Goal: Information Seeking & Learning: Learn about a topic

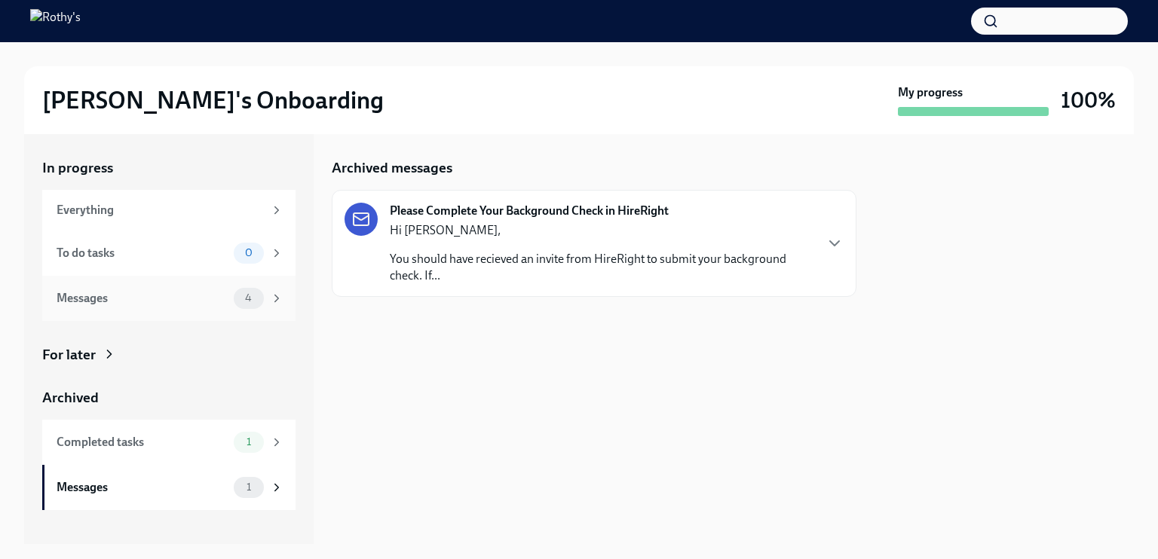
click at [139, 305] on div "Messages" at bounding box center [142, 298] width 171 height 17
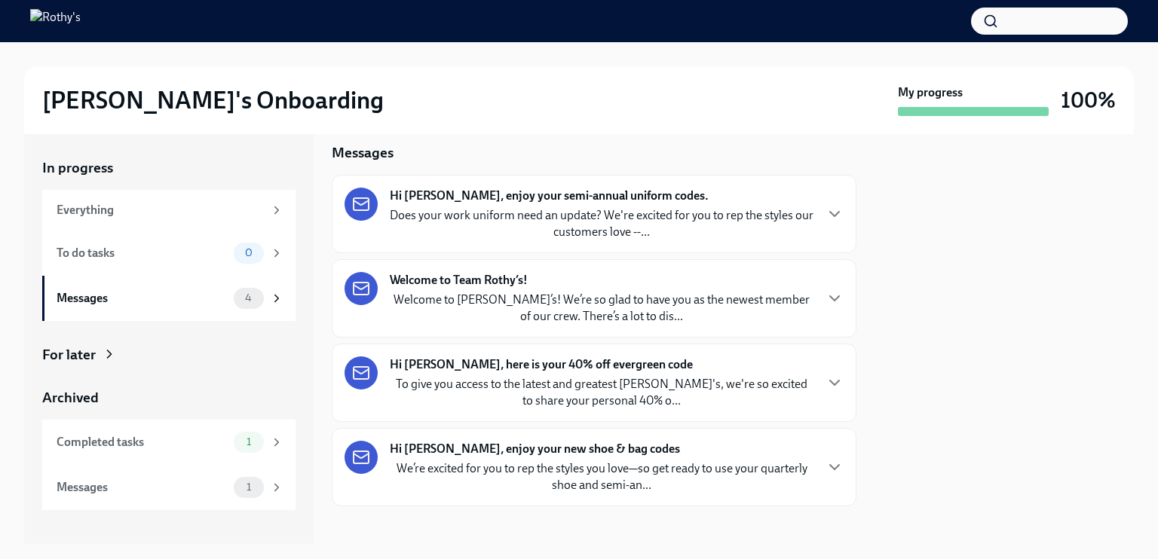
scroll to position [23, 0]
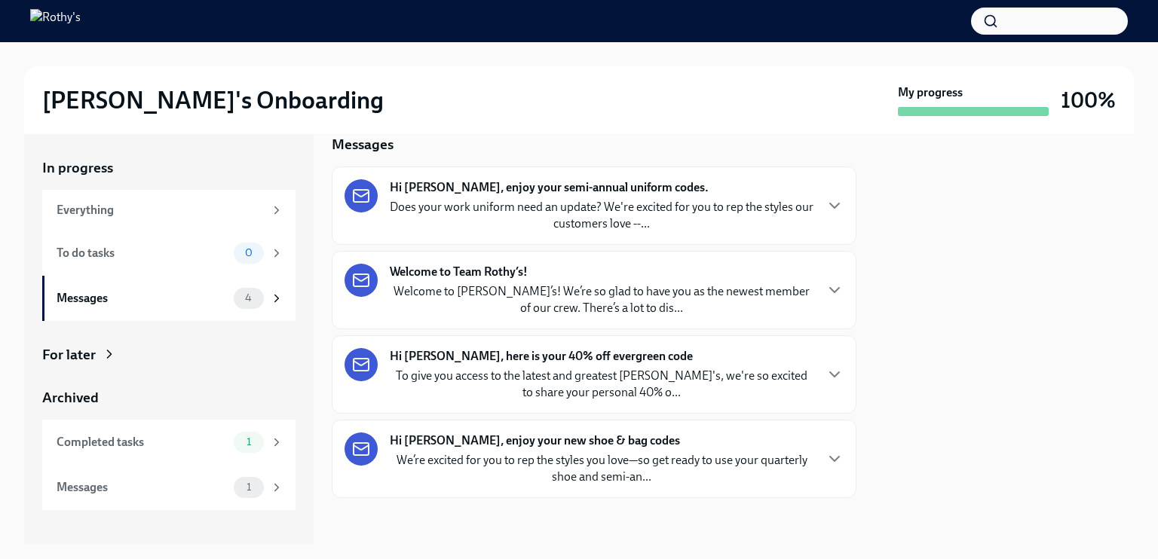
click at [540, 210] on p "Does your work uniform need an update? We're excited for you to rep the styles …" at bounding box center [602, 215] width 424 height 33
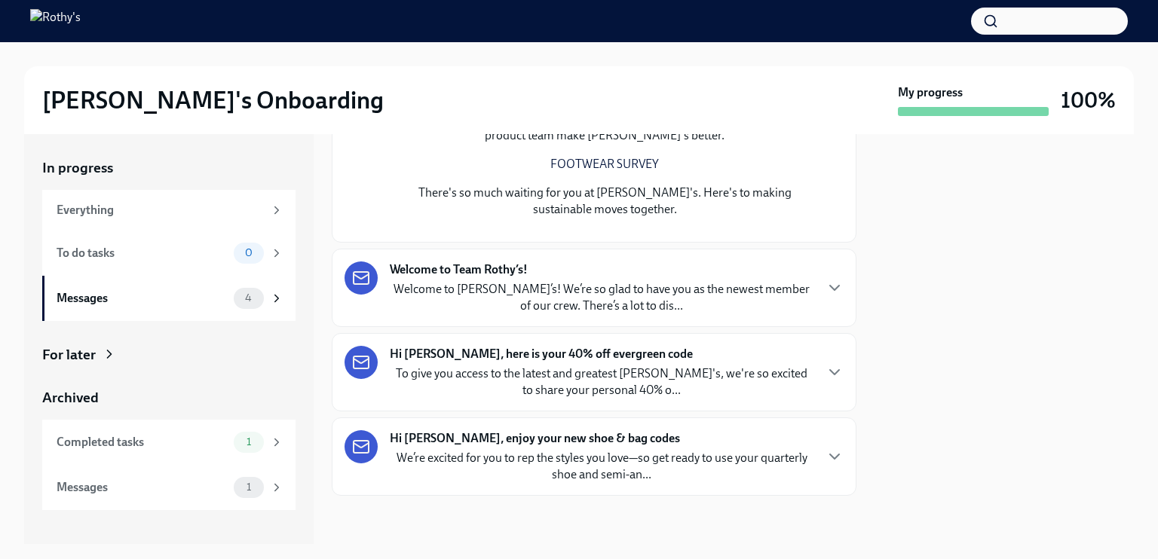
scroll to position [1087, 0]
click at [487, 293] on p "Welcome to [PERSON_NAME]’s! We’re so glad to have you as the newest member of o…" at bounding box center [602, 297] width 424 height 33
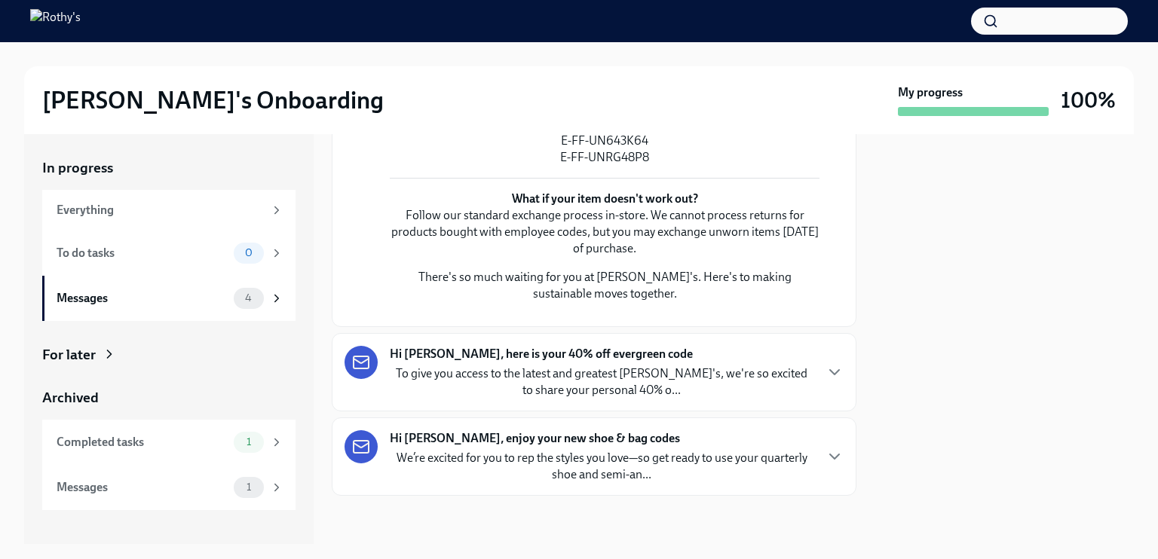
scroll to position [2417, 0]
click at [505, 370] on p "To give you access to the latest and greatest [PERSON_NAME]'s, we're so excited…" at bounding box center [602, 382] width 424 height 33
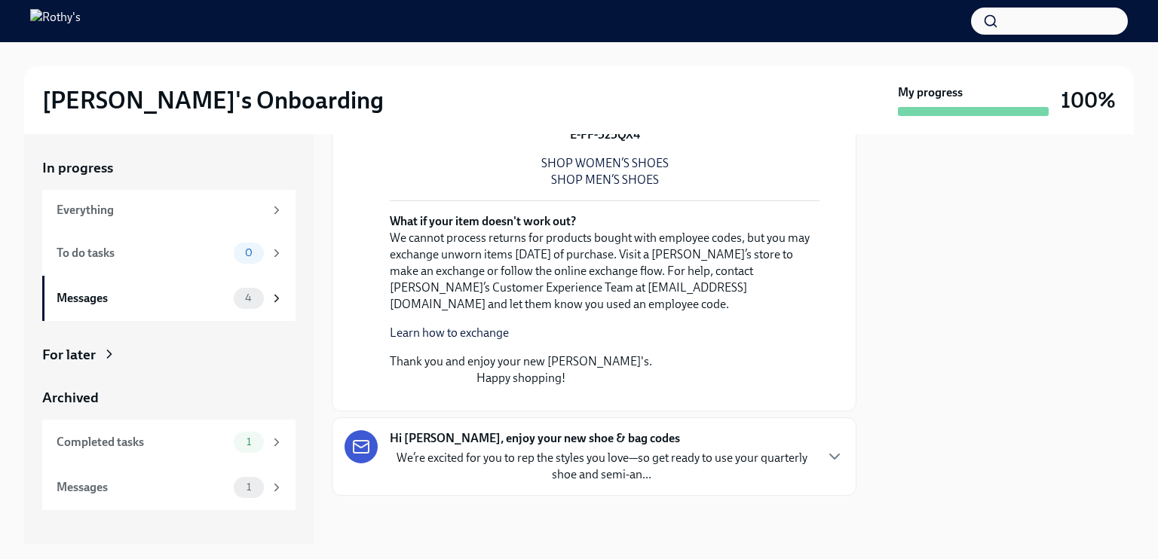
scroll to position [3507, 0]
click at [509, 448] on div "Hi [PERSON_NAME], enjoy your new shoe & bag codes We’re excited for you to rep …" at bounding box center [602, 457] width 424 height 53
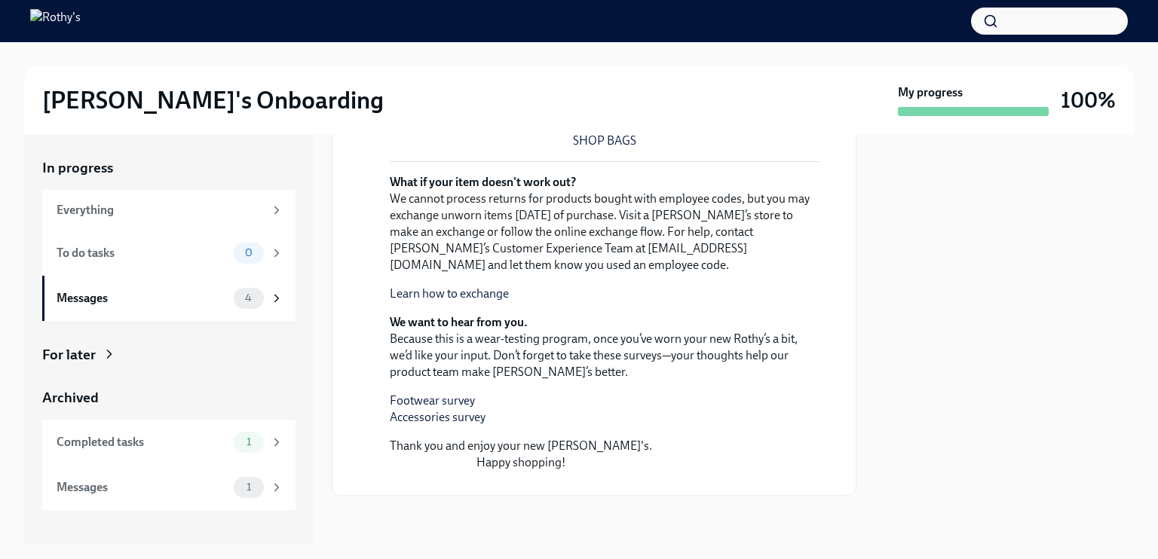
scroll to position [4563, 0]
click at [620, 148] on link "SHOP BAGS" at bounding box center [604, 140] width 63 height 14
click at [130, 443] on div "Completed tasks" at bounding box center [142, 442] width 171 height 17
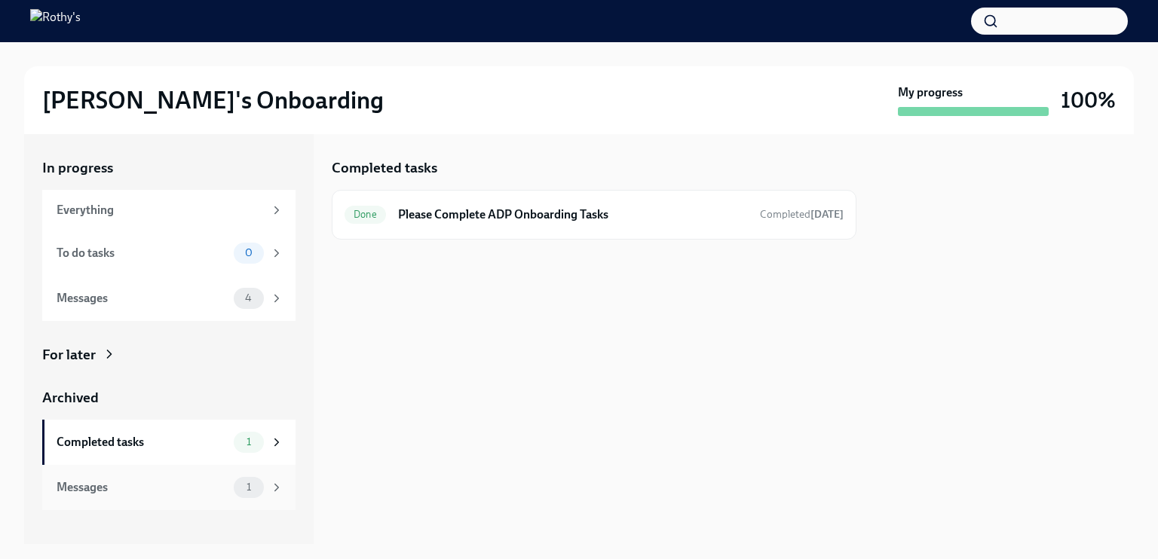
click at [217, 473] on div "Messages 1" at bounding box center [168, 487] width 253 height 45
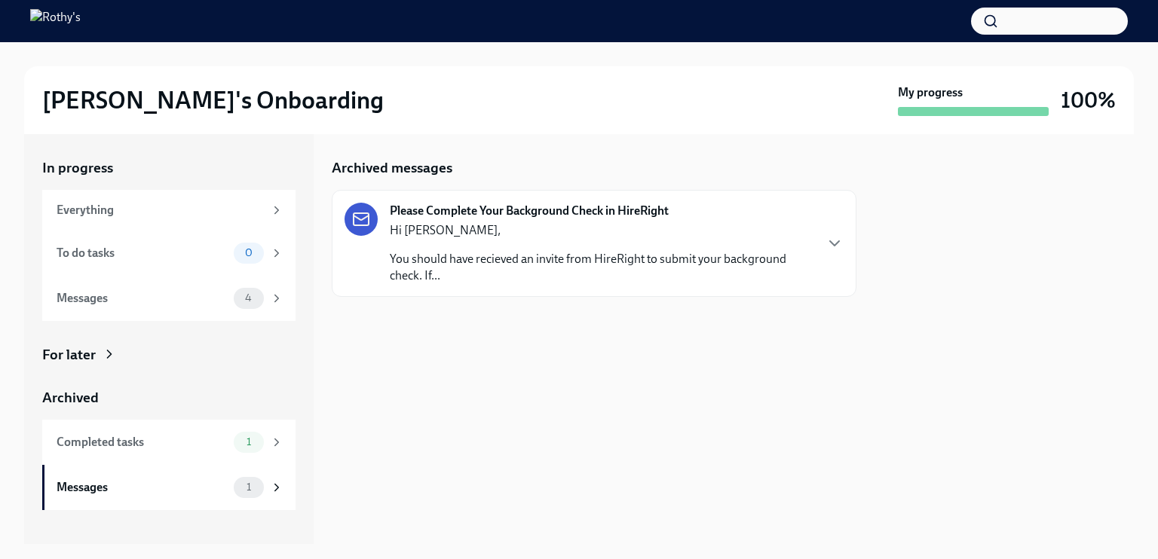
click at [461, 251] on p "You should have recieved an invite from HireRight to submit your background che…" at bounding box center [602, 267] width 424 height 33
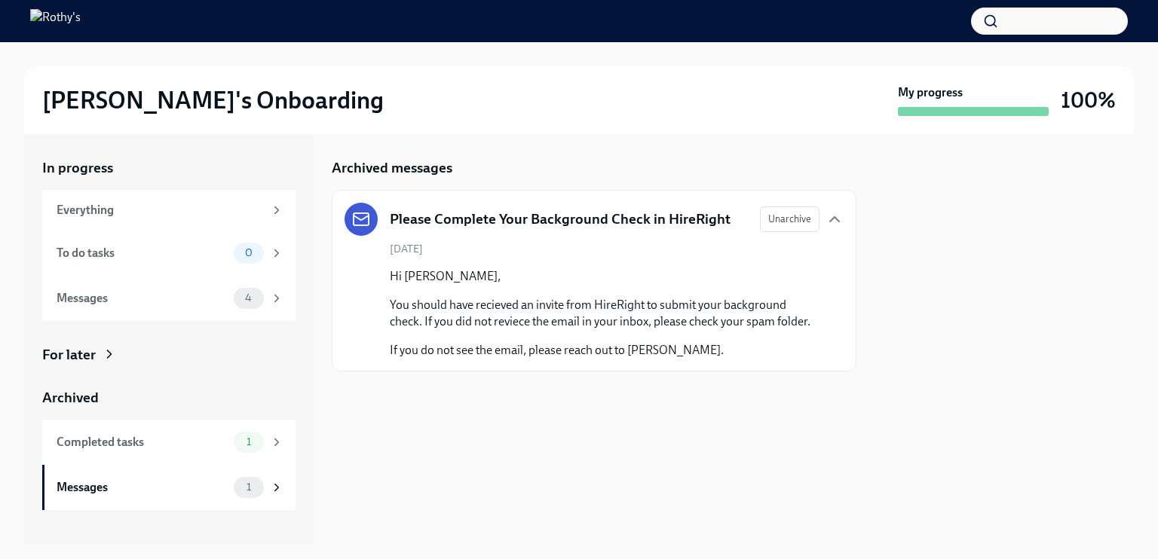
click at [423, 250] on span "[DATE]" at bounding box center [406, 249] width 33 height 14
click at [190, 438] on div "Completed tasks" at bounding box center [142, 442] width 171 height 17
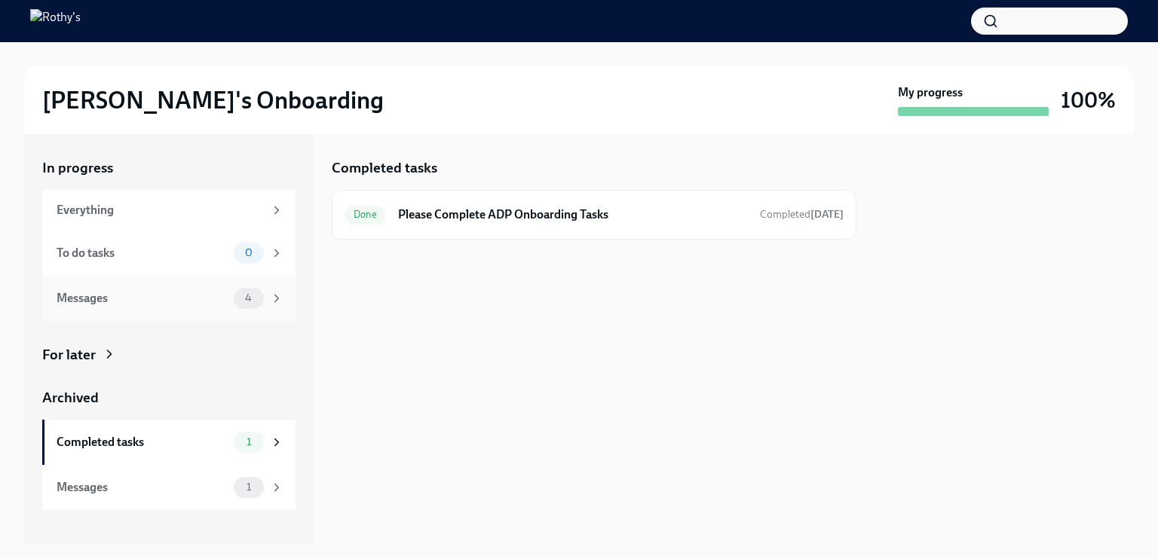
click at [238, 296] on span "4" at bounding box center [248, 298] width 25 height 11
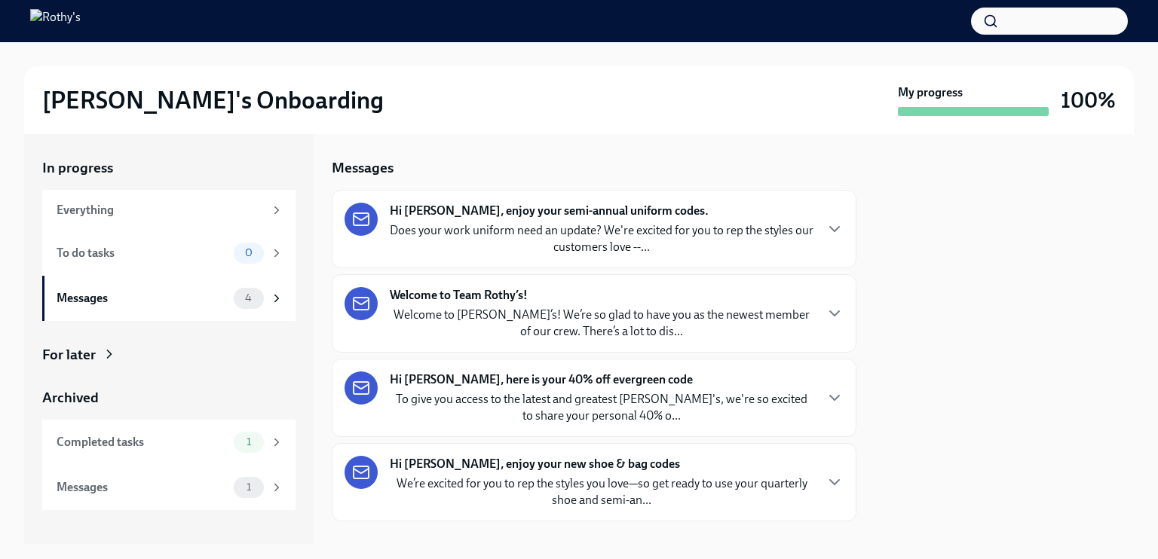
click at [440, 244] on p "Does your work uniform need an update? We're excited for you to rep the styles …" at bounding box center [602, 238] width 424 height 33
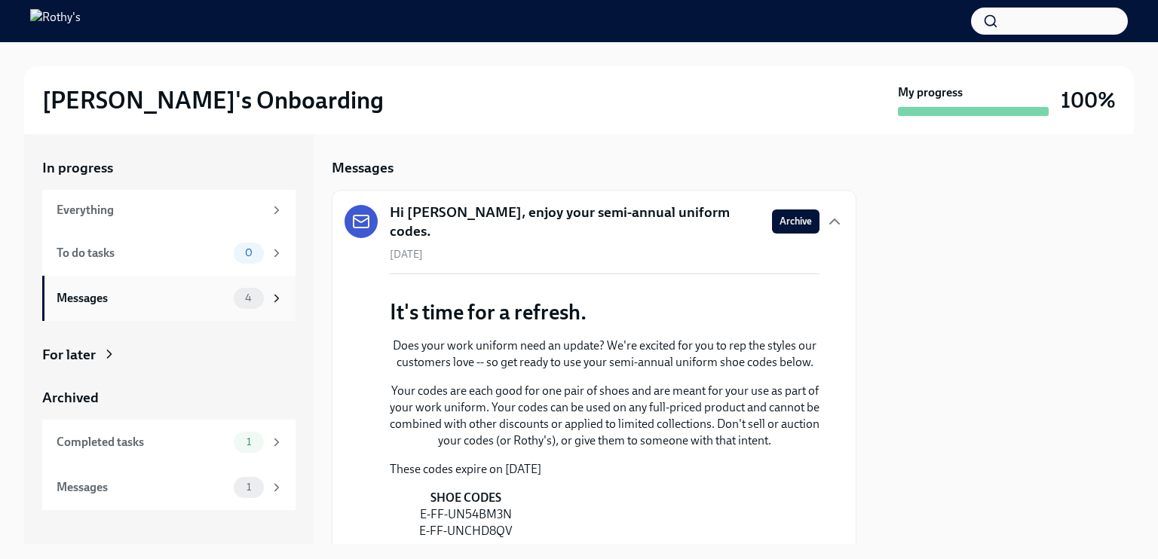
click at [172, 306] on div "Messages" at bounding box center [142, 298] width 171 height 17
click at [74, 358] on div "For later" at bounding box center [69, 355] width 54 height 20
